Goal: Information Seeking & Learning: Understand process/instructions

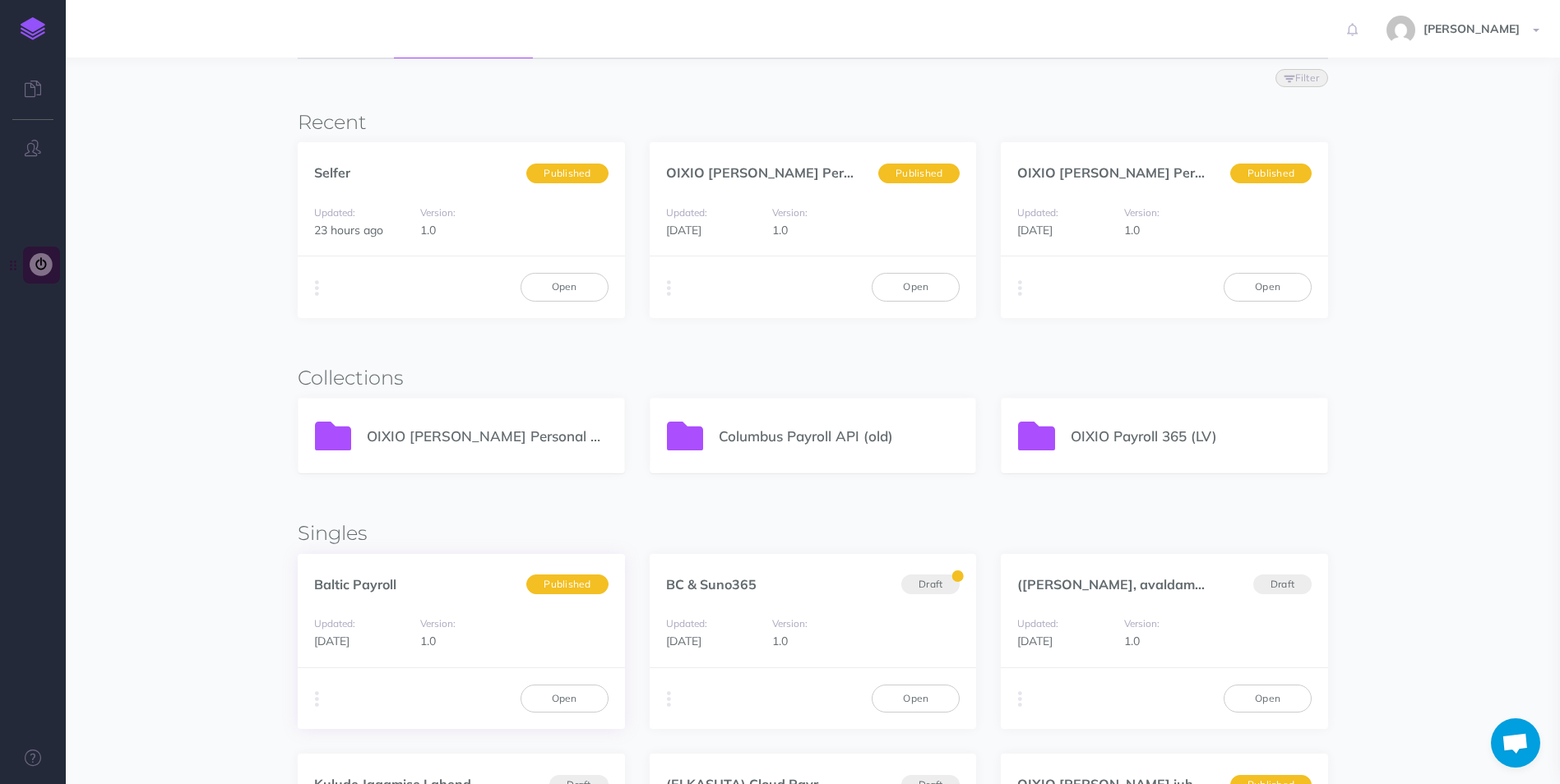
scroll to position [165, 0]
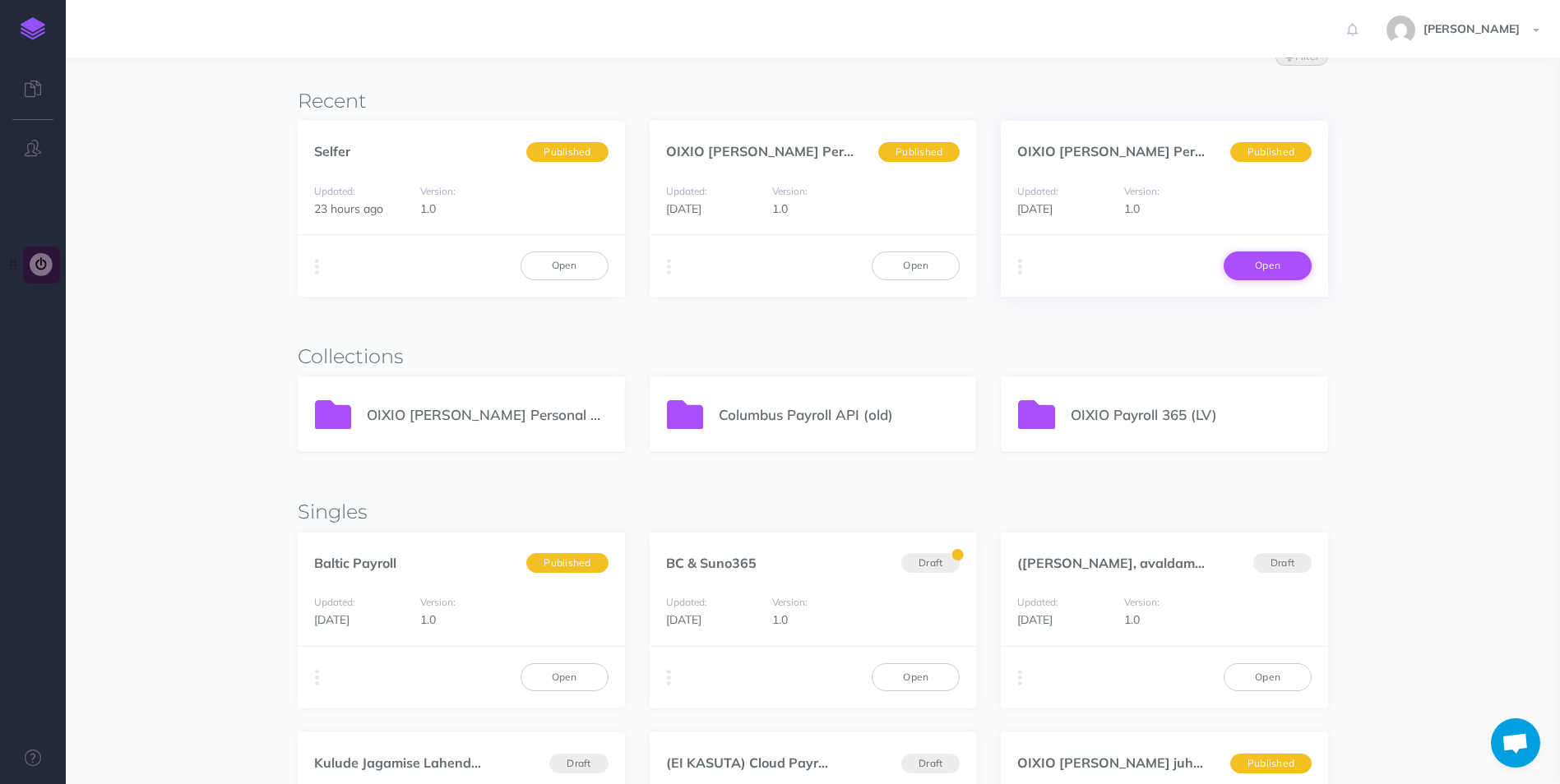
click at [1265, 258] on link "Open" at bounding box center [1267, 265] width 88 height 28
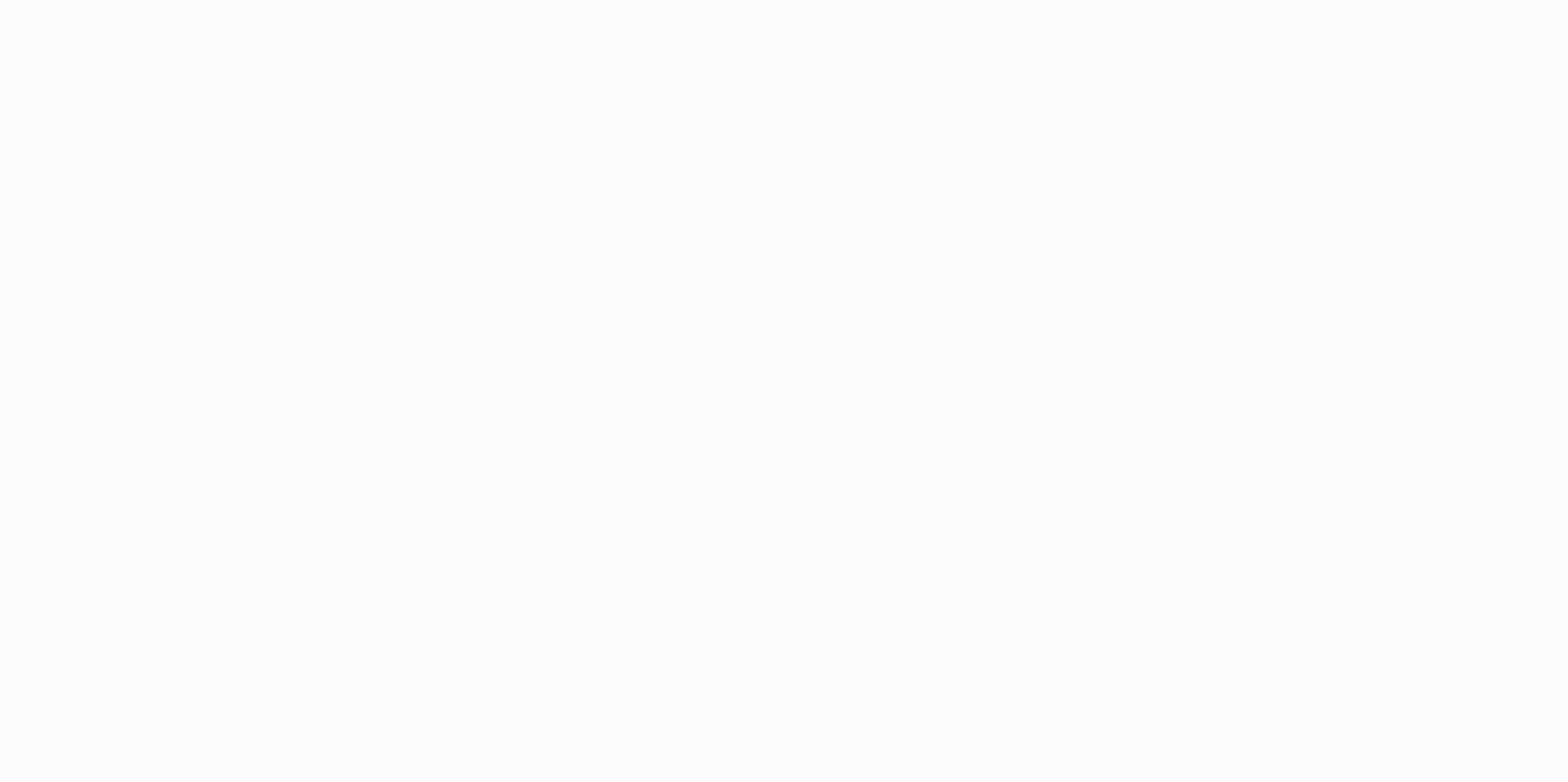
select select "et"
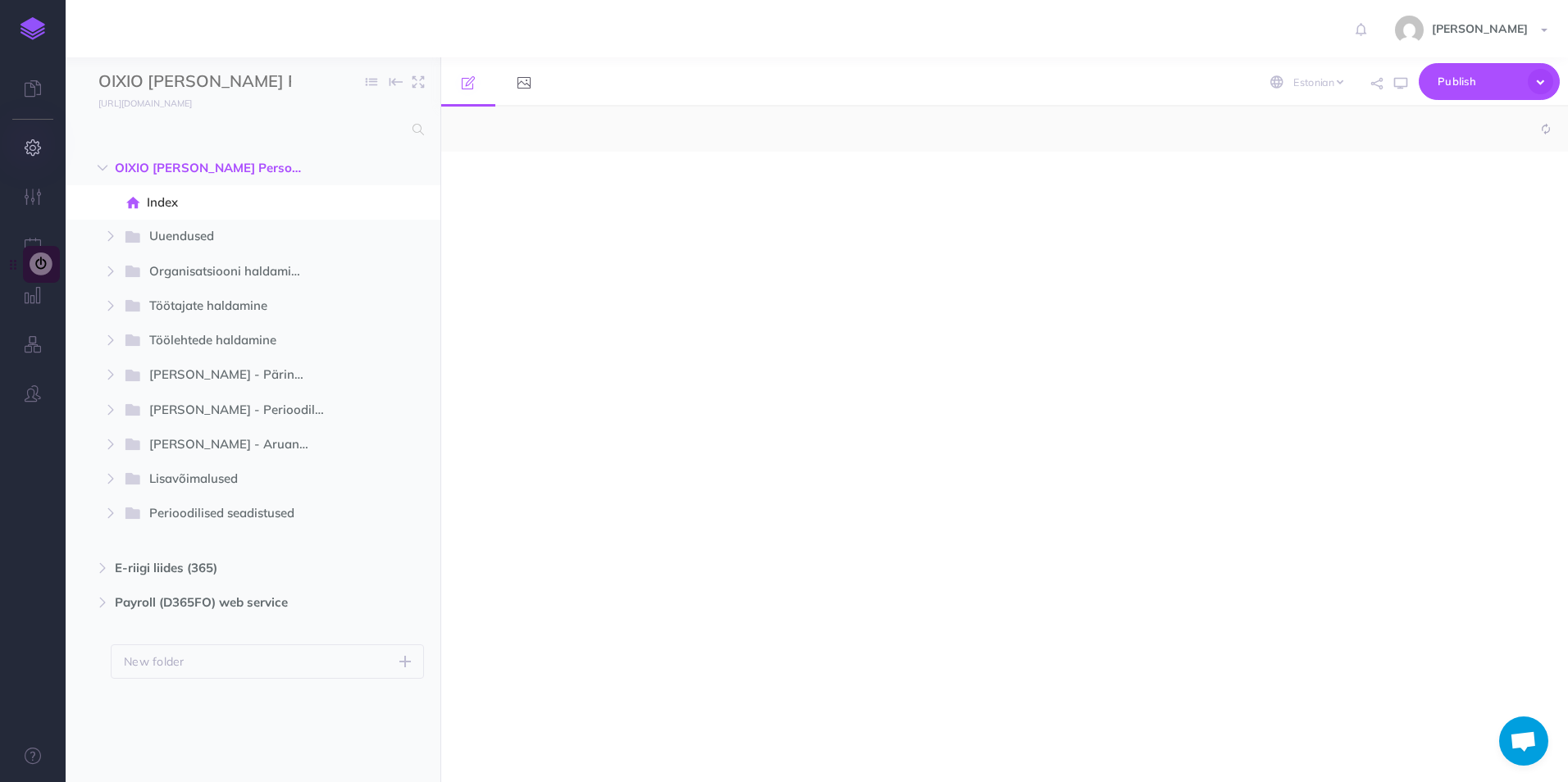
select select "null"
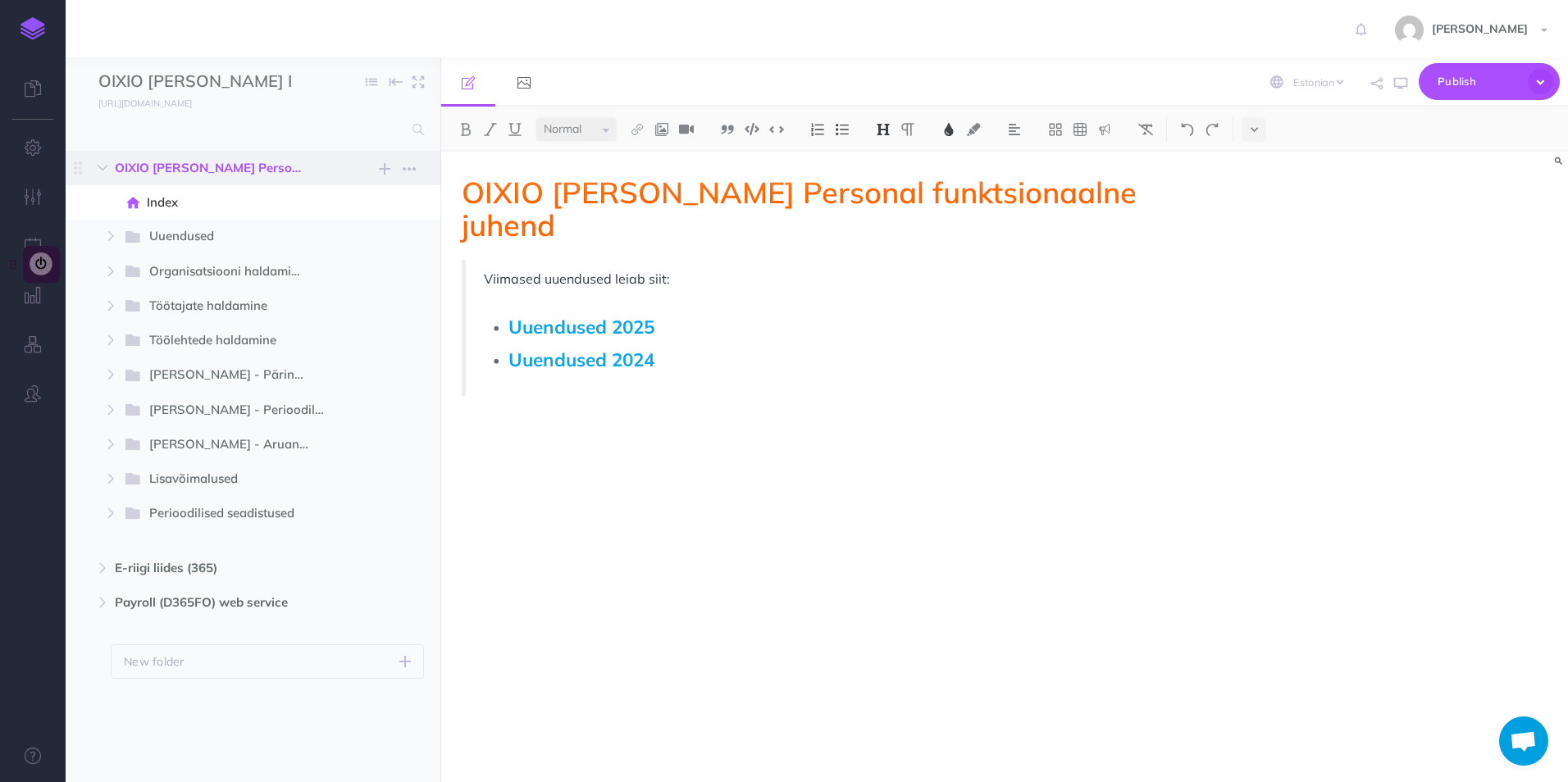
click at [198, 164] on span "OIXIO [PERSON_NAME] Personal D365FO" at bounding box center [218, 168] width 207 height 20
click at [164, 266] on span "Organisatsiooni haldamine" at bounding box center [233, 272] width 168 height 21
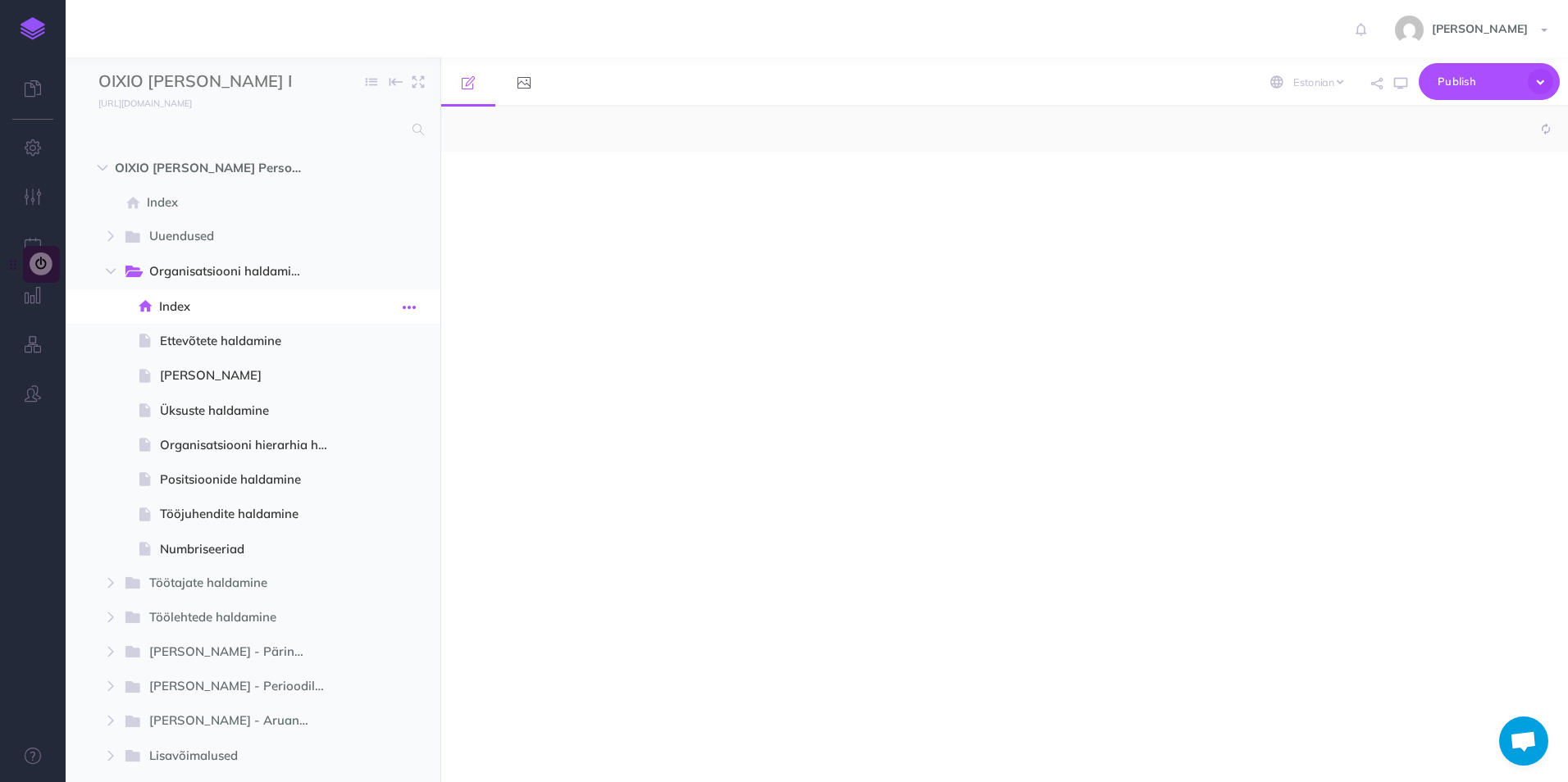
select select "null"
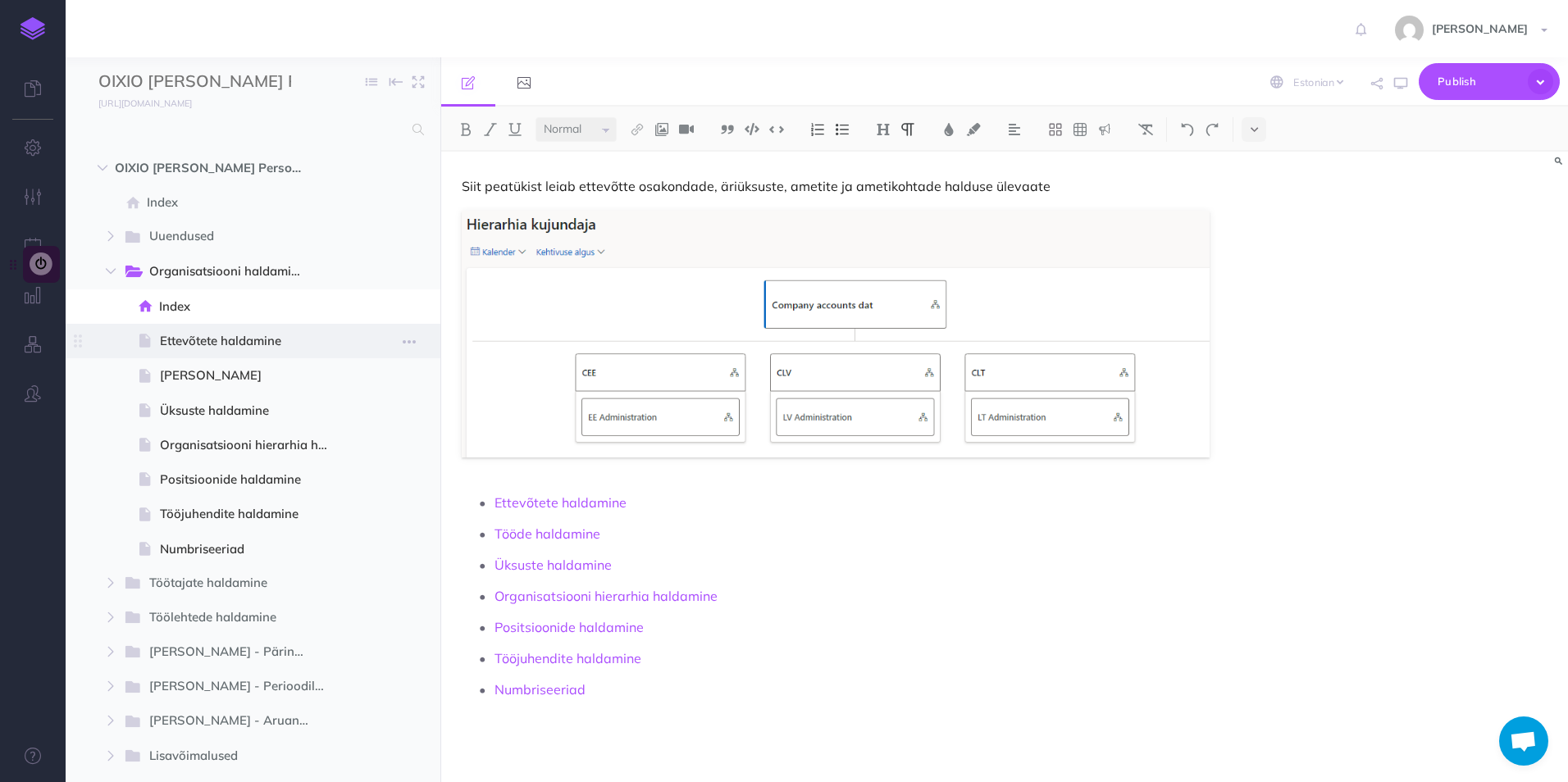
click at [192, 336] on span "Ettevõtete haldamine" at bounding box center [251, 342] width 182 height 20
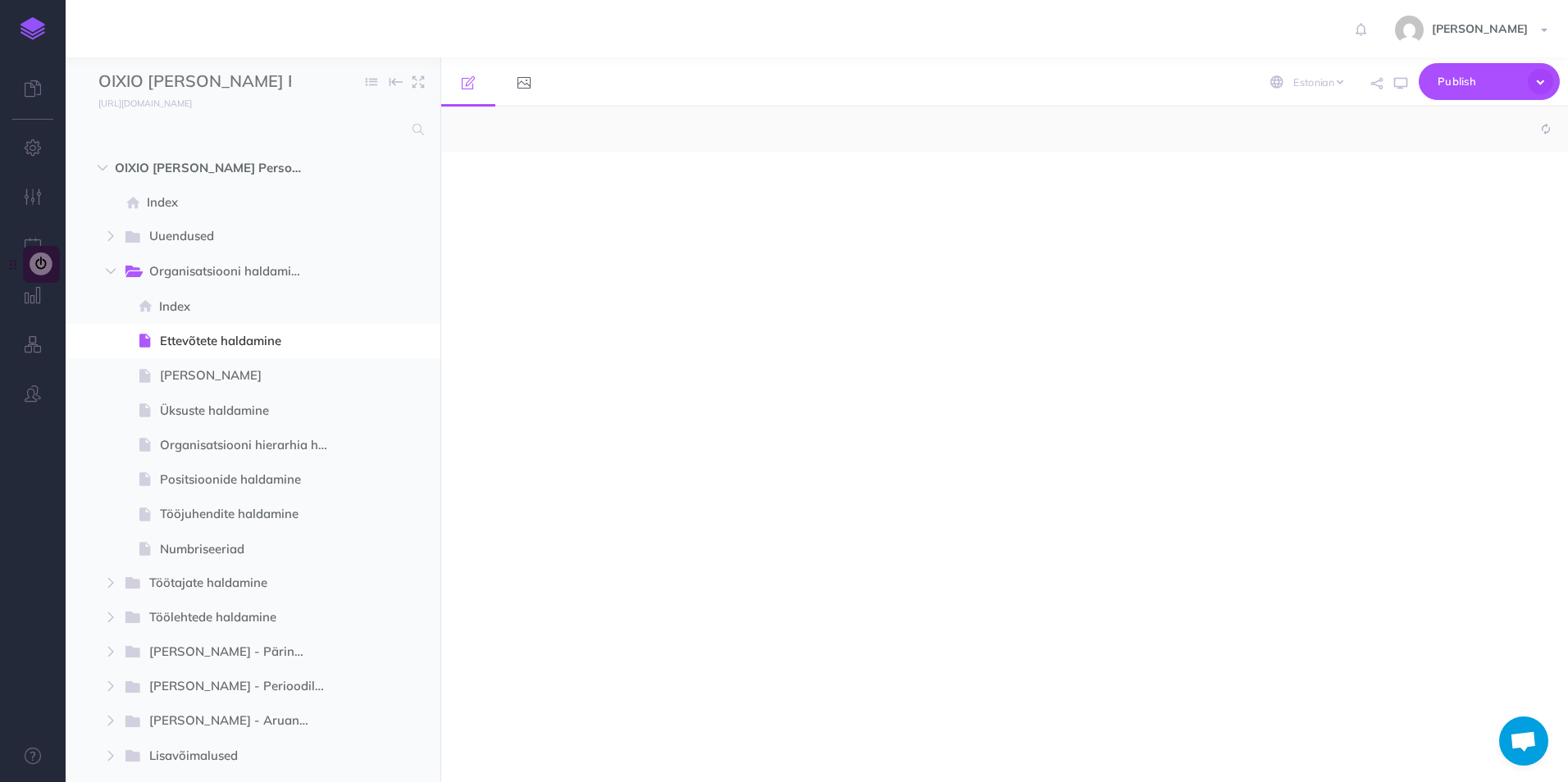
select select "null"
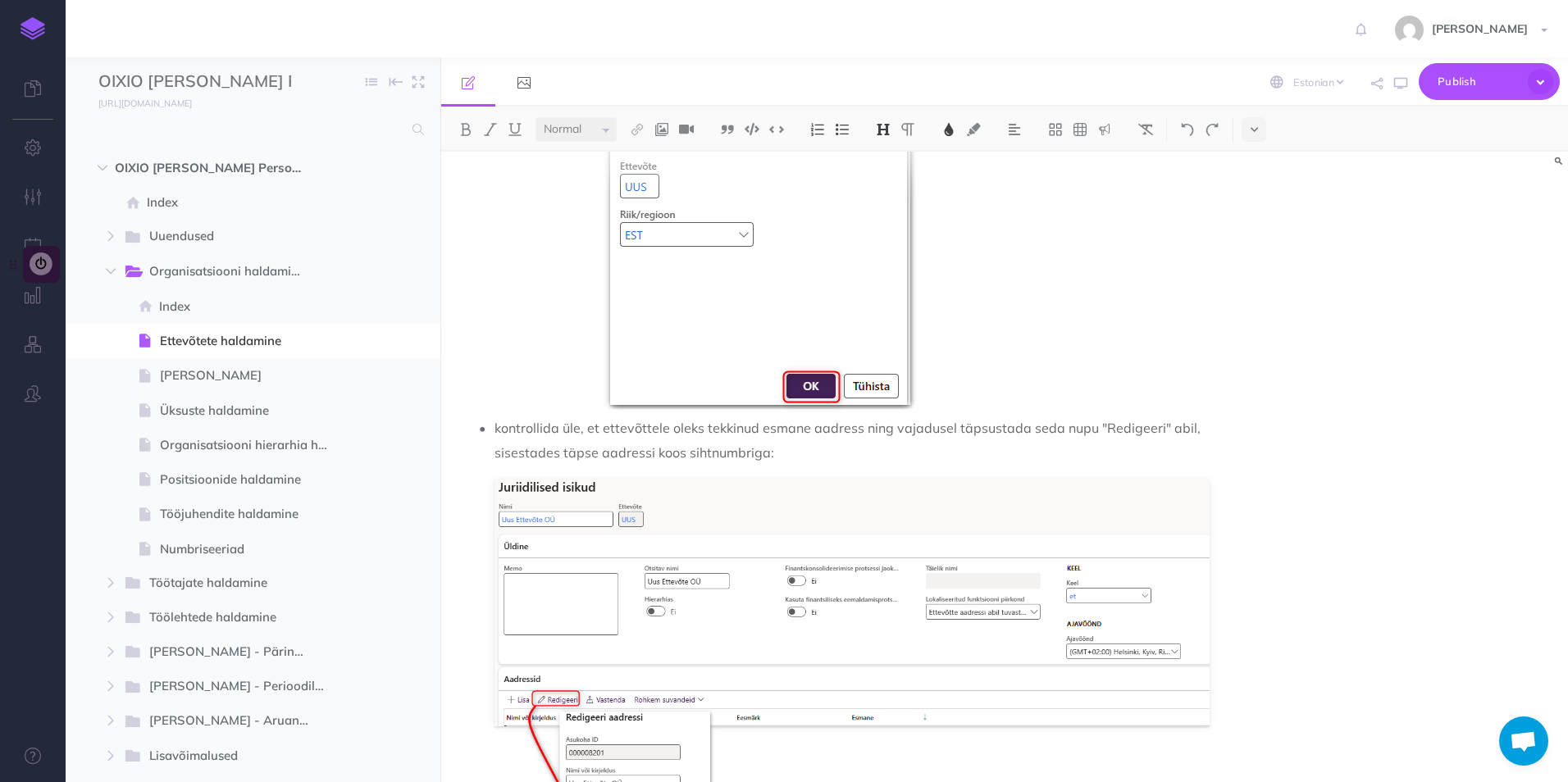
scroll to position [443, 0]
